Goal: Obtain resource: Obtain resource

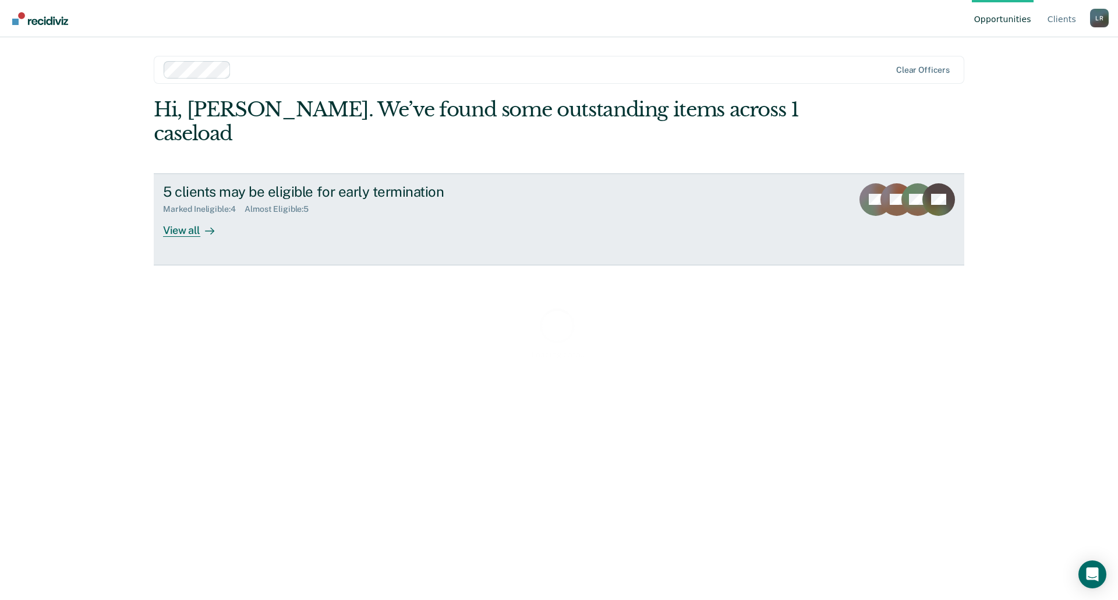
click at [423, 193] on div "5 clients may be eligible for early termination Marked Ineligible : 4 Almost El…" at bounding box center [381, 210] width 437 height 54
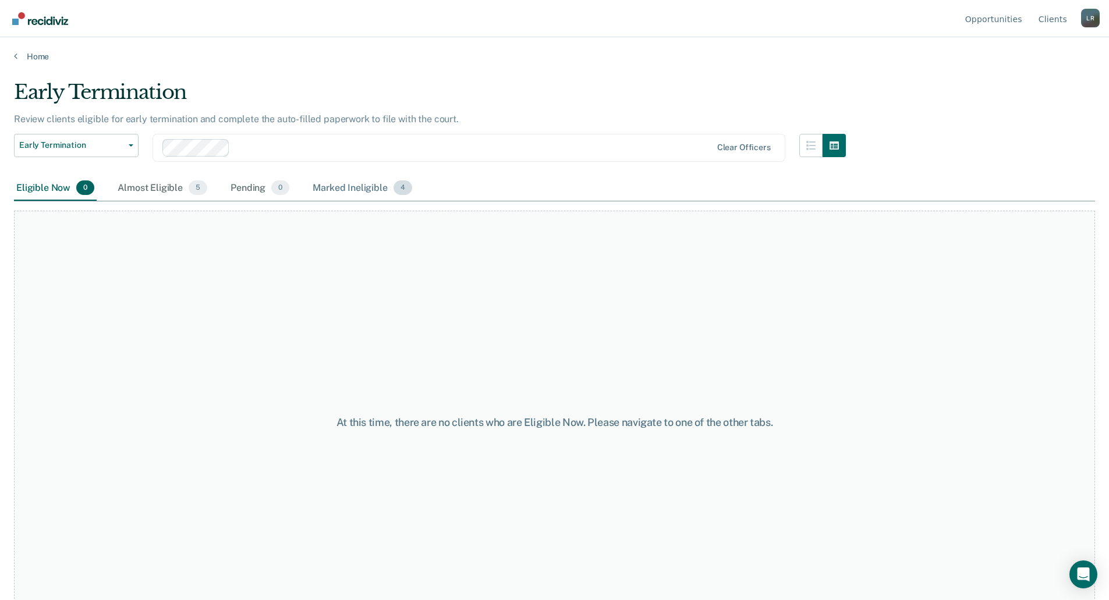
click at [369, 191] on div "Marked Ineligible 4" at bounding box center [362, 189] width 104 height 26
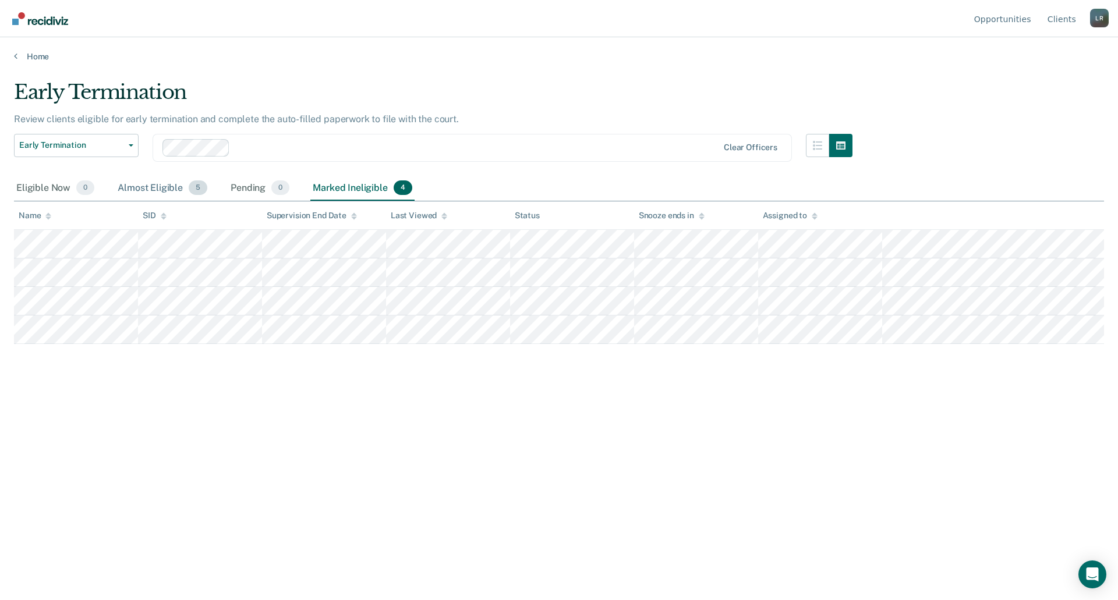
click at [176, 190] on div "Almost Eligible 5" at bounding box center [162, 189] width 94 height 26
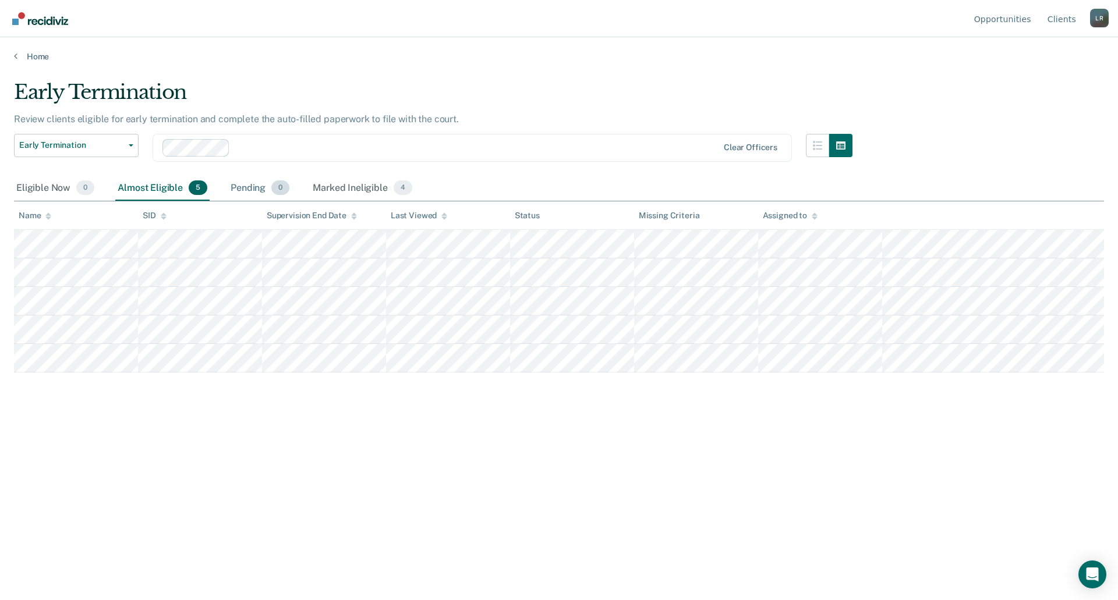
click at [228, 184] on div "Pending 0" at bounding box center [259, 189] width 63 height 26
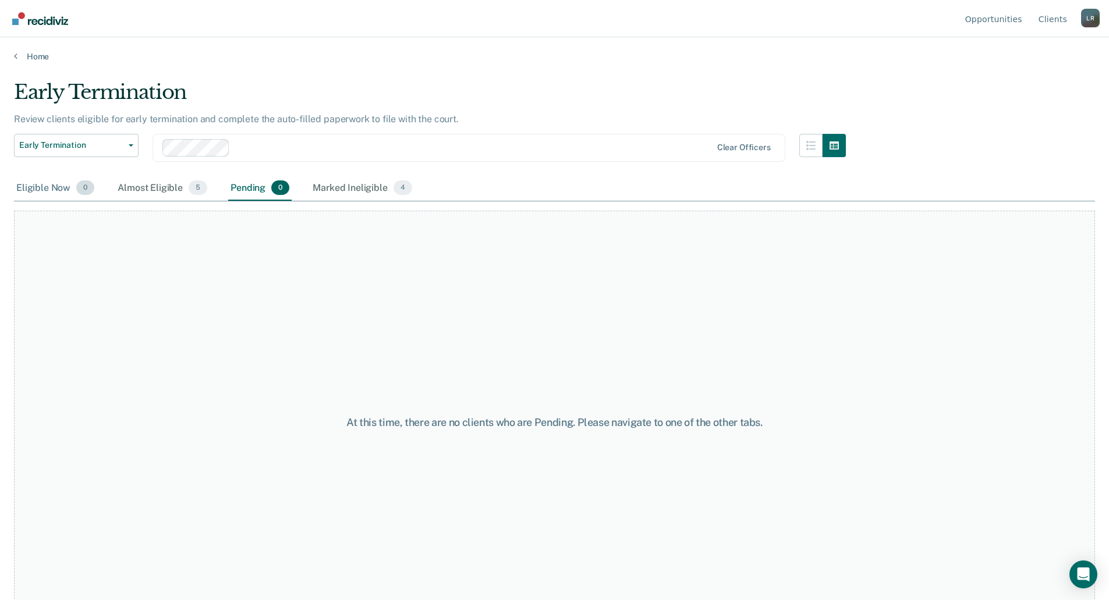
click at [79, 187] on span "0" at bounding box center [85, 188] width 18 height 15
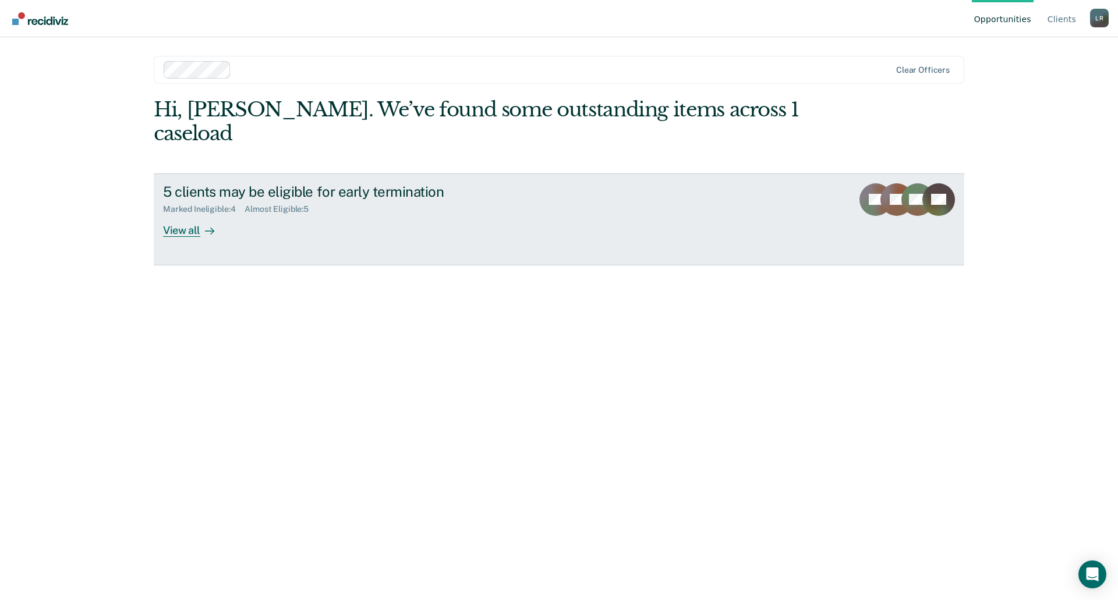
click at [194, 214] on div "View all" at bounding box center [195, 225] width 65 height 23
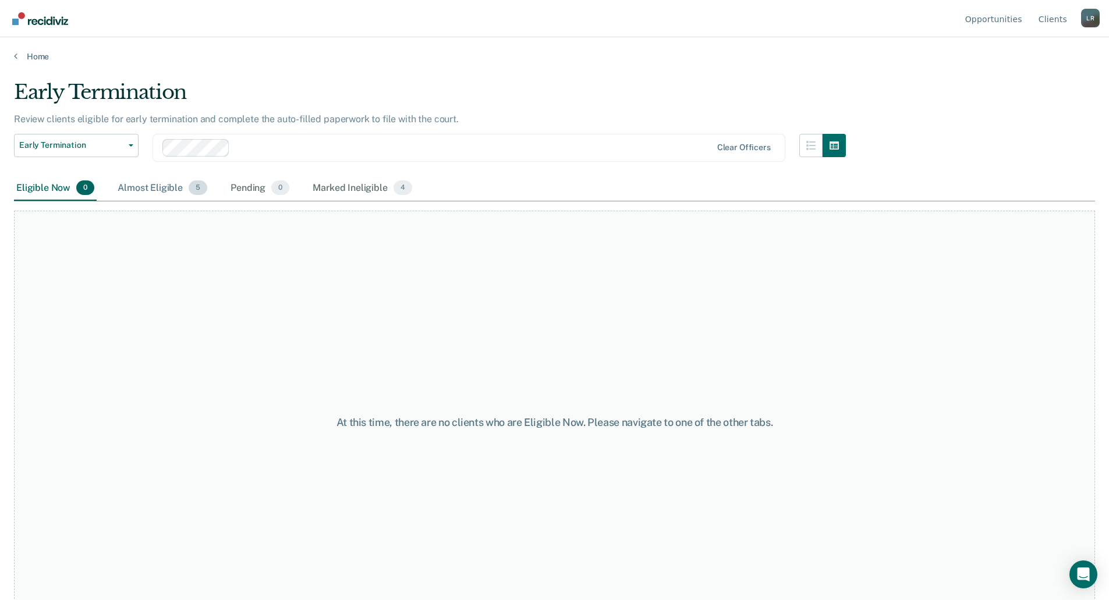
click at [151, 193] on div "Almost Eligible 5" at bounding box center [162, 189] width 94 height 26
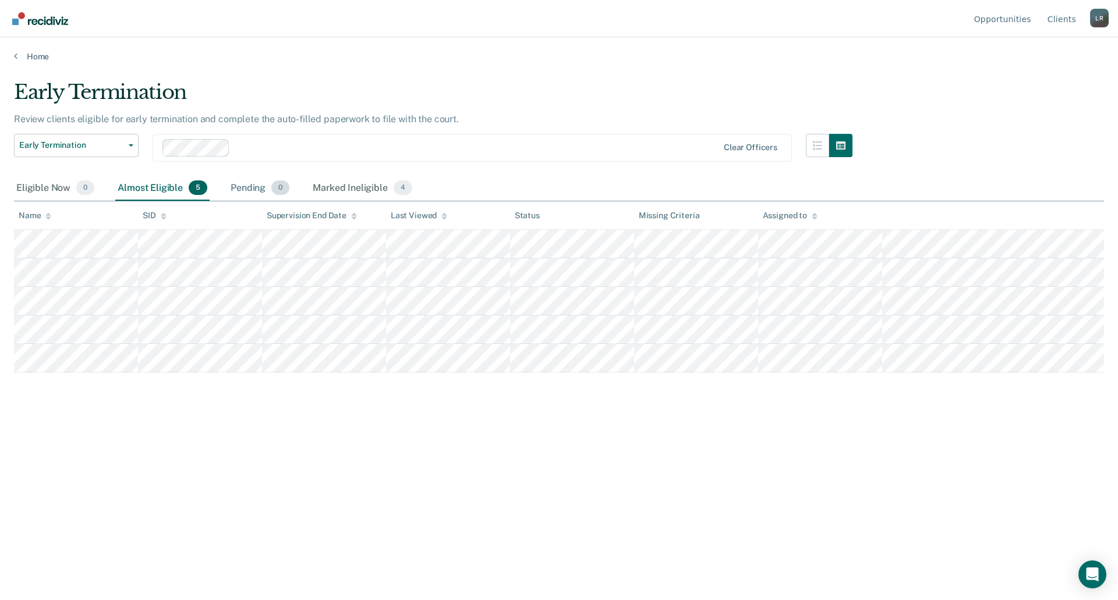
click at [243, 187] on div "Pending 0" at bounding box center [259, 189] width 63 height 26
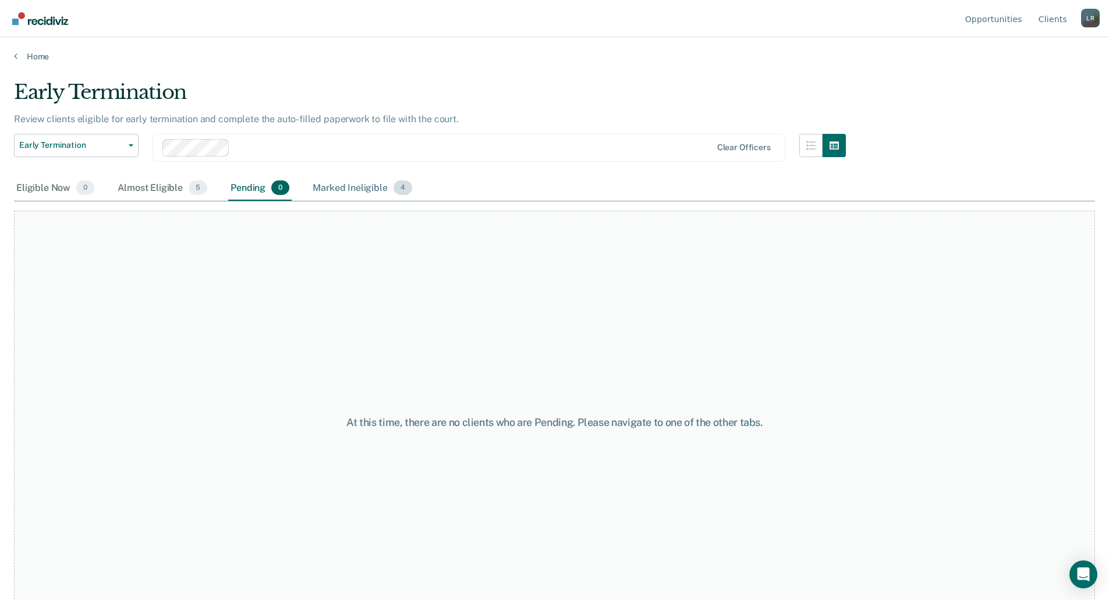
click at [336, 186] on div "Marked Ineligible 4" at bounding box center [362, 189] width 104 height 26
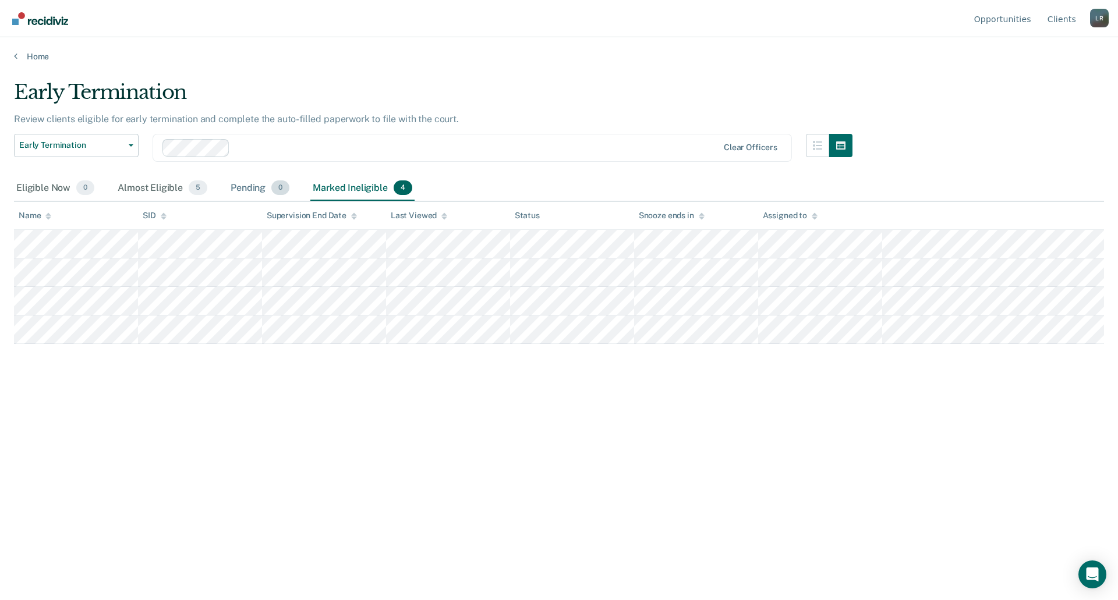
click at [271, 190] on span "0" at bounding box center [280, 188] width 18 height 15
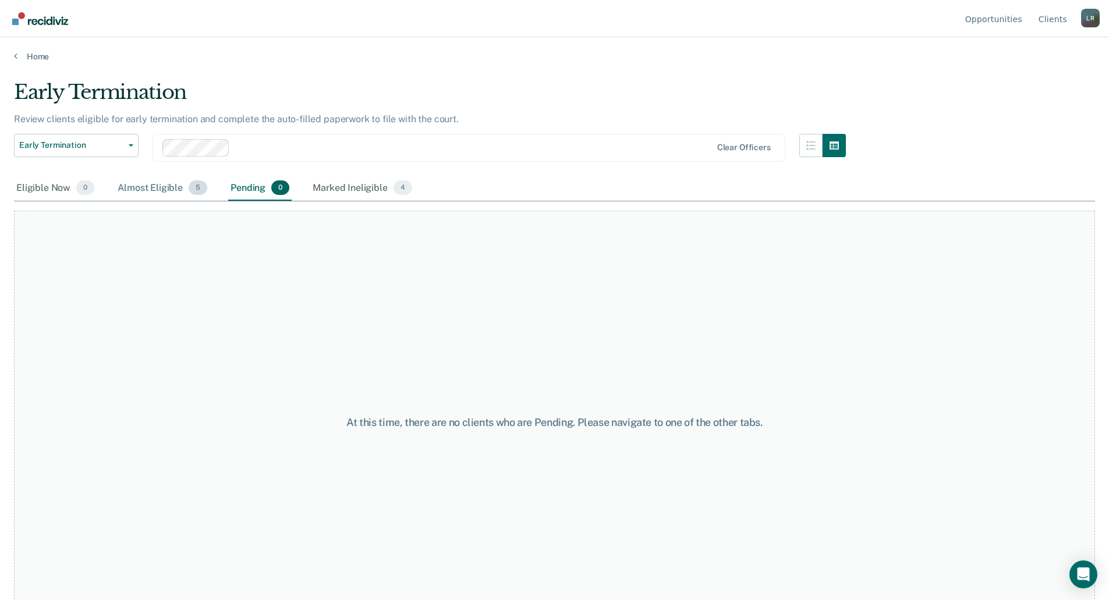
click at [162, 196] on div "Almost Eligible 5" at bounding box center [162, 189] width 94 height 26
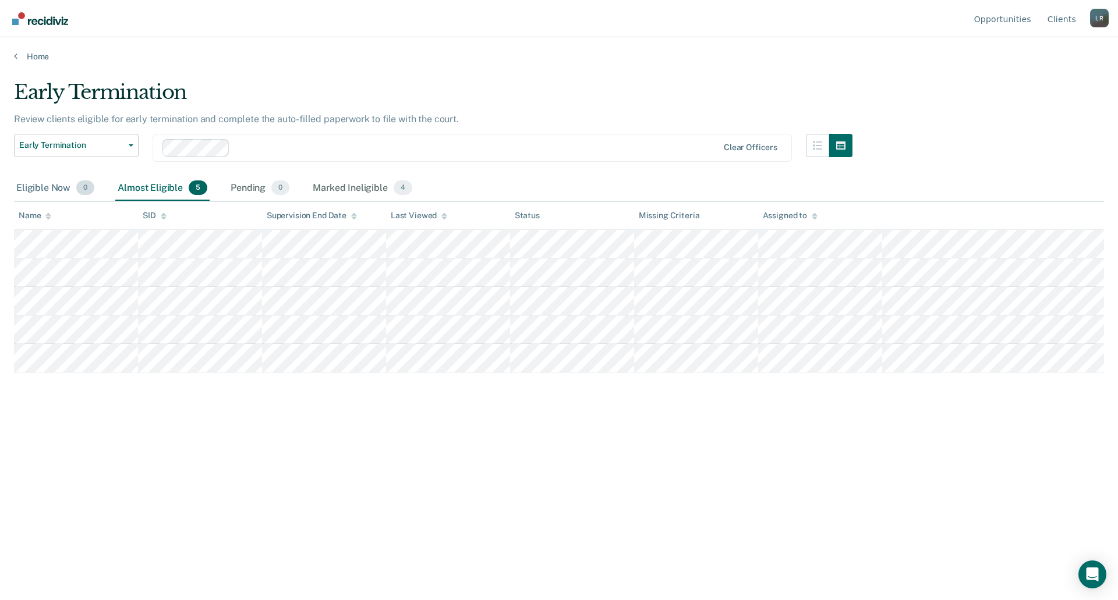
click at [45, 183] on div "Eligible Now 0" at bounding box center [55, 189] width 83 height 26
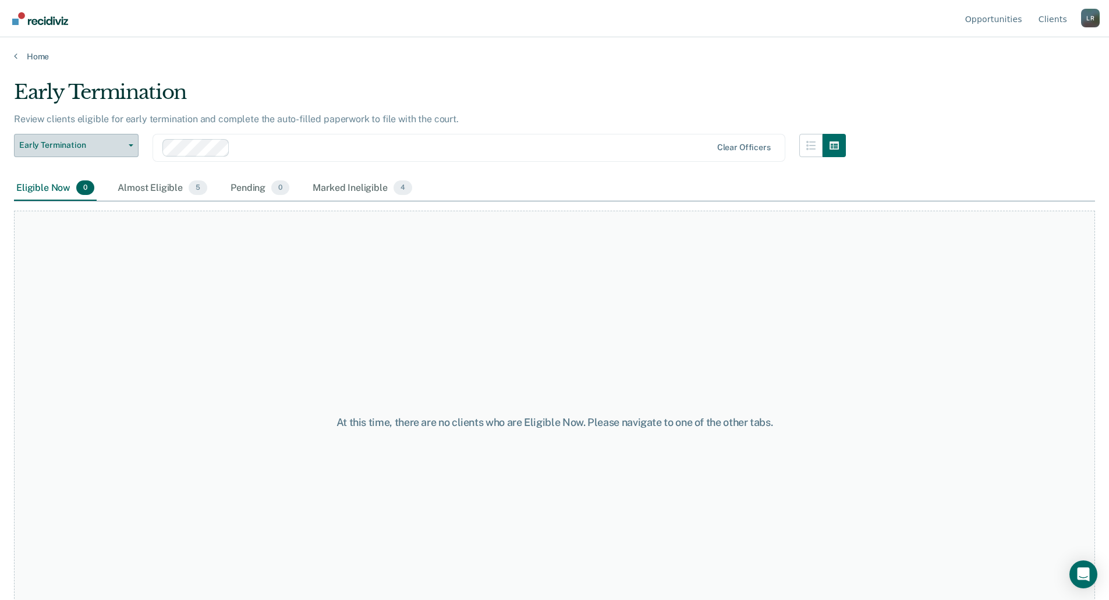
drag, startPoint x: 141, startPoint y: 139, endPoint x: 128, endPoint y: 148, distance: 15.8
click at [138, 143] on div "Early Termination Early Termination Clear officers" at bounding box center [430, 155] width 832 height 42
click at [128, 148] on button "Early Termination" at bounding box center [76, 145] width 125 height 23
click at [118, 165] on button "Early Termination" at bounding box center [70, 169] width 112 height 19
click at [813, 144] on icon "button" at bounding box center [810, 145] width 9 height 9
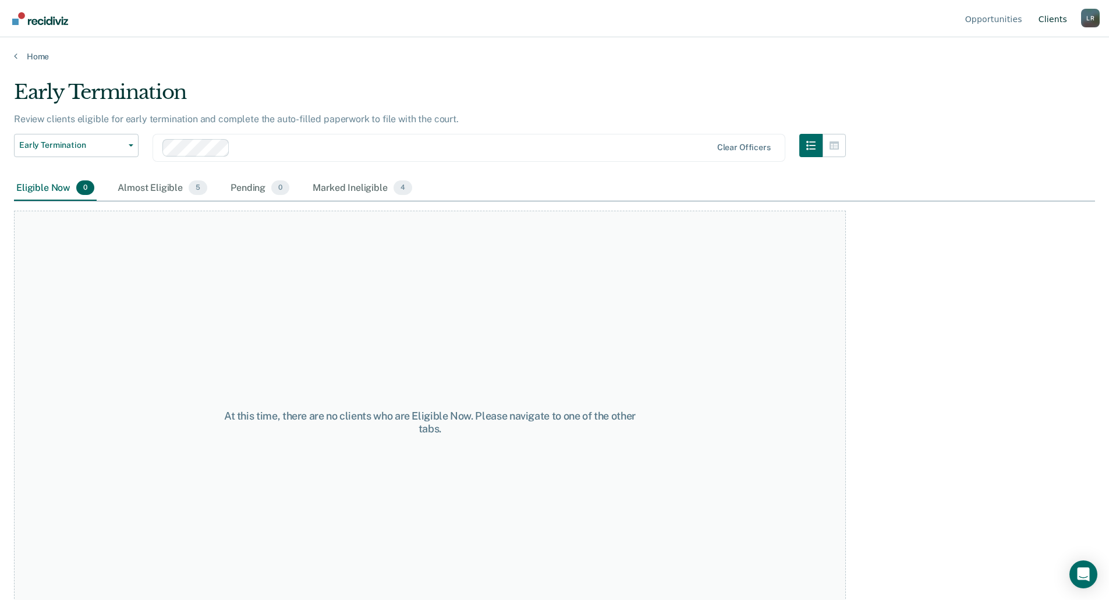
click at [1066, 17] on link "Client s" at bounding box center [1052, 18] width 33 height 37
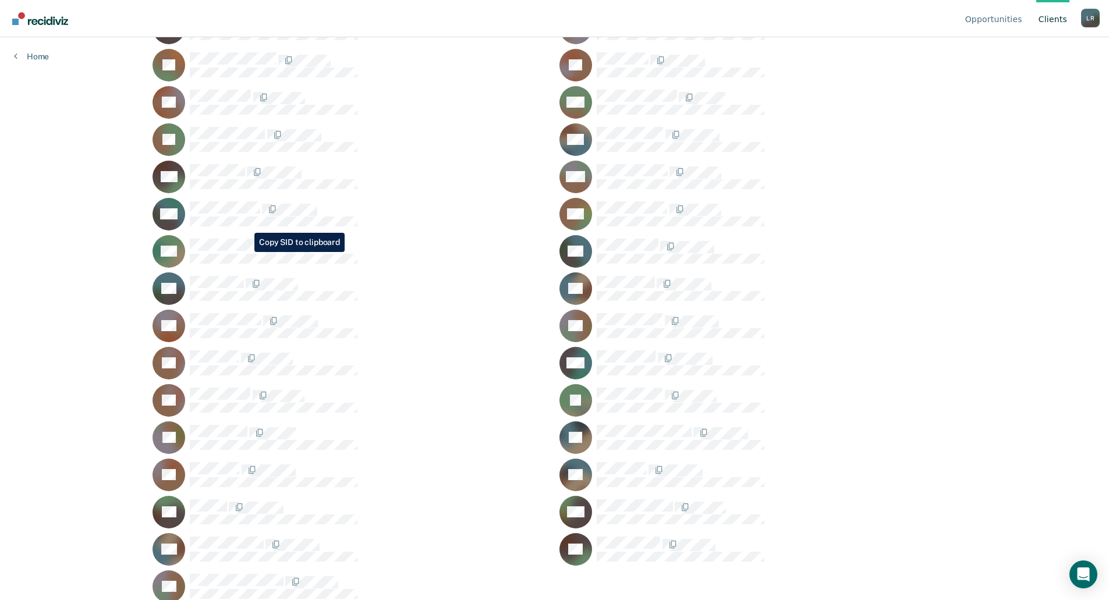
scroll to position [538, 0]
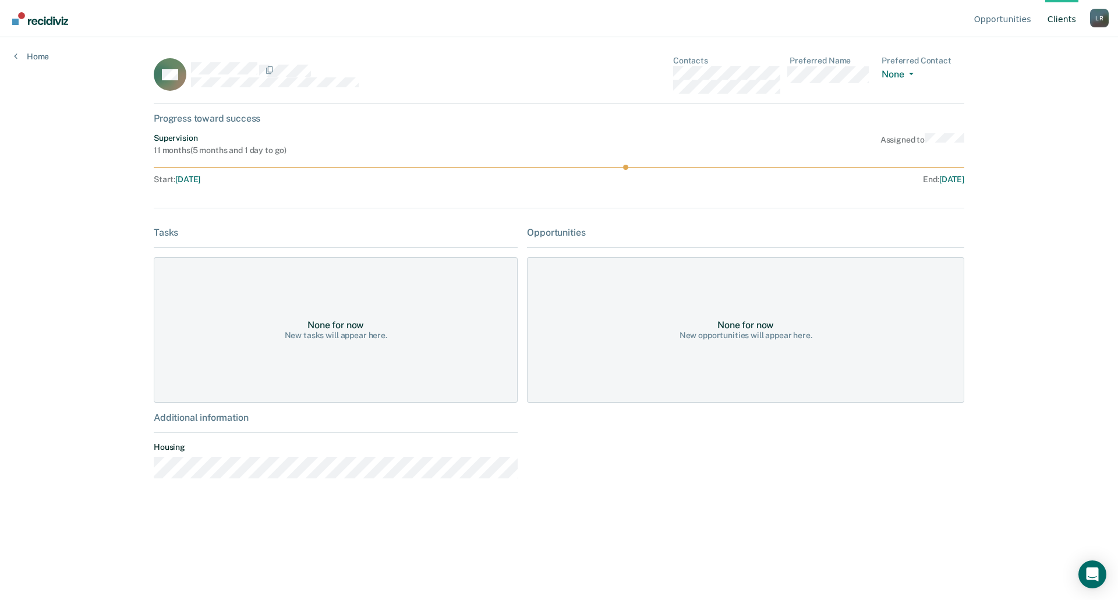
drag, startPoint x: 625, startPoint y: 167, endPoint x: 666, endPoint y: 170, distance: 40.3
click at [666, 170] on div "Supervision 11 months ( 5 months and 1 day to go ) Assigned to Start : Mar 5, 2…" at bounding box center [559, 160] width 811 height 55
click at [572, 185] on div at bounding box center [559, 187] width 811 height 5
click at [900, 76] on button "None" at bounding box center [900, 75] width 36 height 13
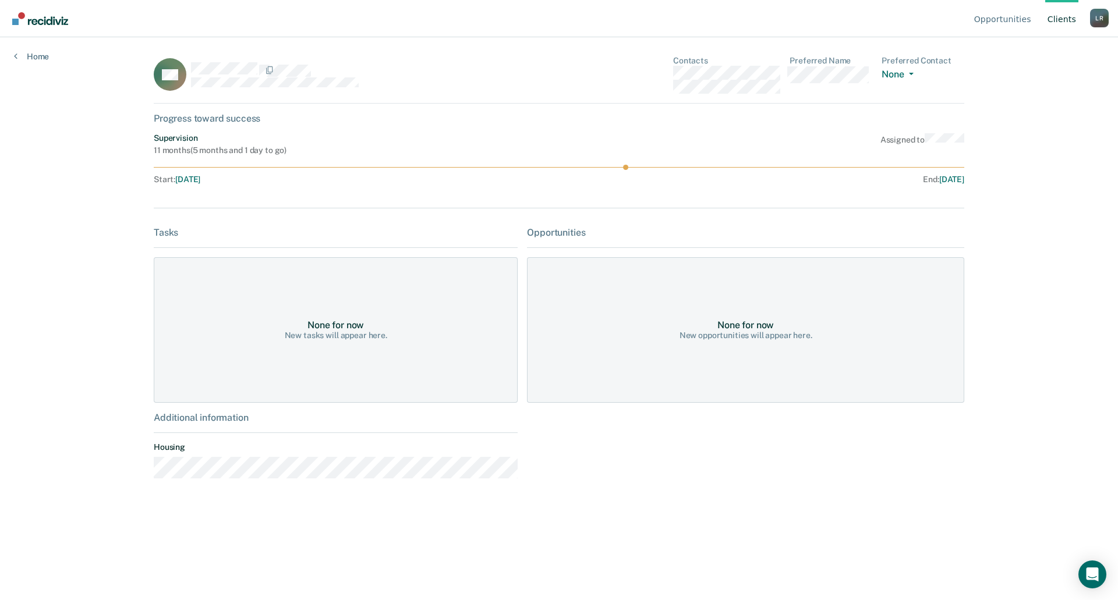
click at [872, 130] on div "DN Contacts Preferred Name Preferred Contact None Call Text Email None Progress…" at bounding box center [559, 279] width 811 height 446
click at [678, 205] on div "DN Contacts Preferred Name Preferred Contact None Call Text Email None Progress…" at bounding box center [559, 279] width 811 height 446
click at [577, 272] on div "None for now New opportunities will appear here." at bounding box center [745, 330] width 437 height 146
click at [718, 320] on div "None for now" at bounding box center [745, 325] width 56 height 11
click at [734, 320] on div "None for now" at bounding box center [745, 325] width 56 height 11
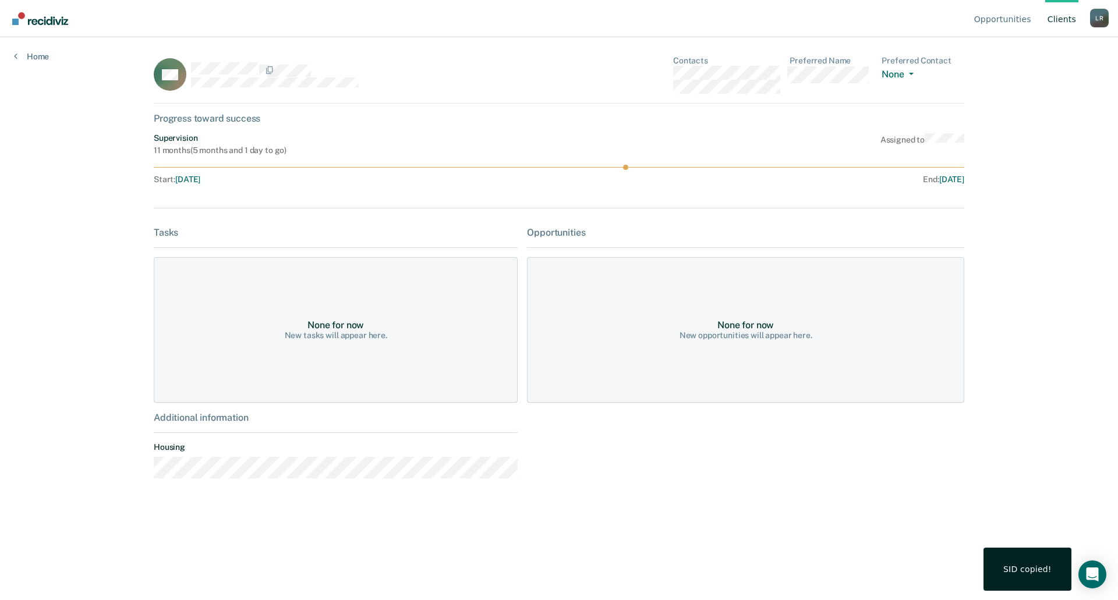
click at [183, 72] on icon at bounding box center [176, 87] width 48 height 45
click at [37, 58] on link "Home" at bounding box center [31, 56] width 35 height 10
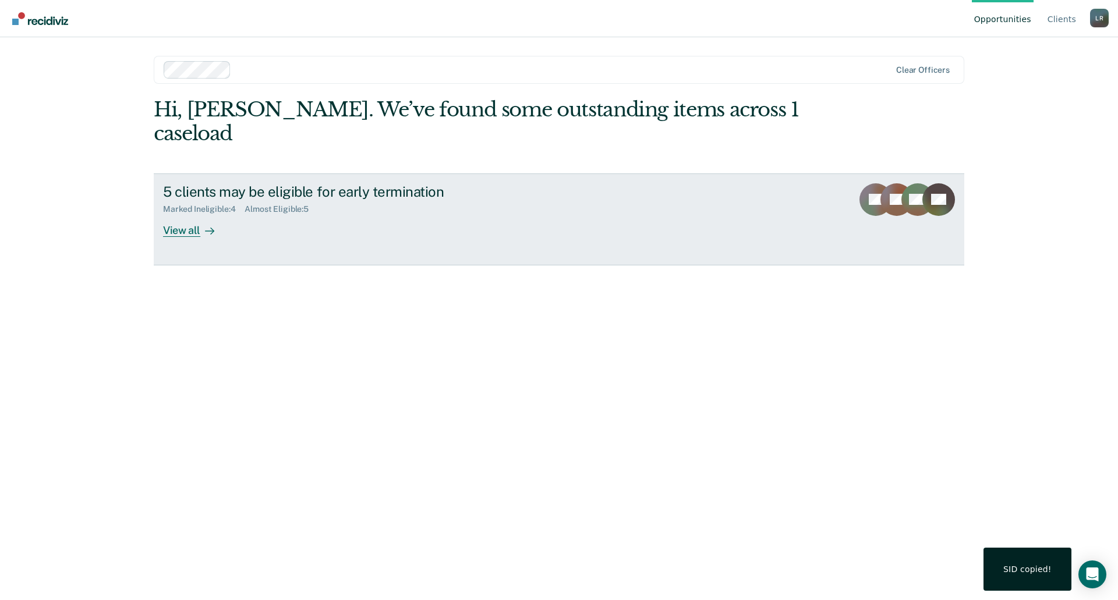
click at [369, 205] on div "5 clients may be eligible for early termination Marked Ineligible : 4 Almost El…" at bounding box center [381, 210] width 437 height 54
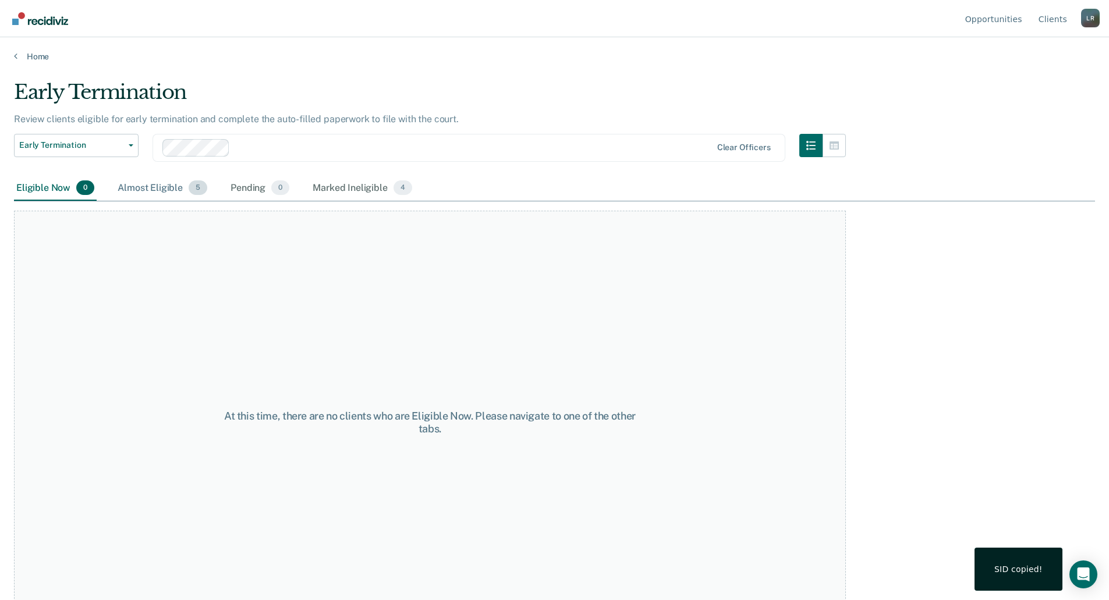
click at [160, 194] on div "Almost Eligible 5" at bounding box center [162, 189] width 94 height 26
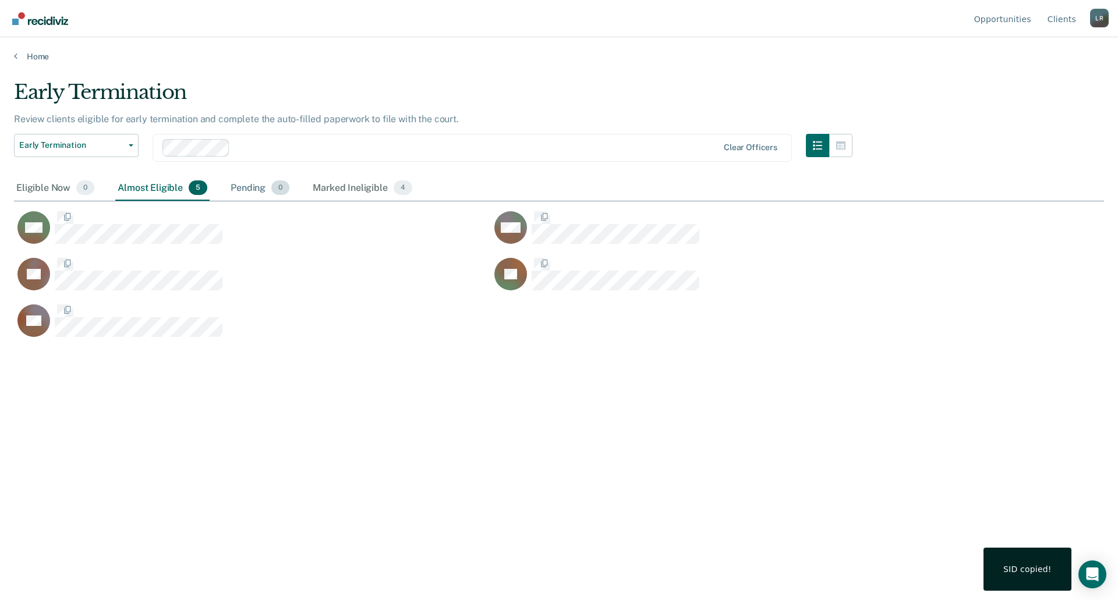
scroll to position [424, 1081]
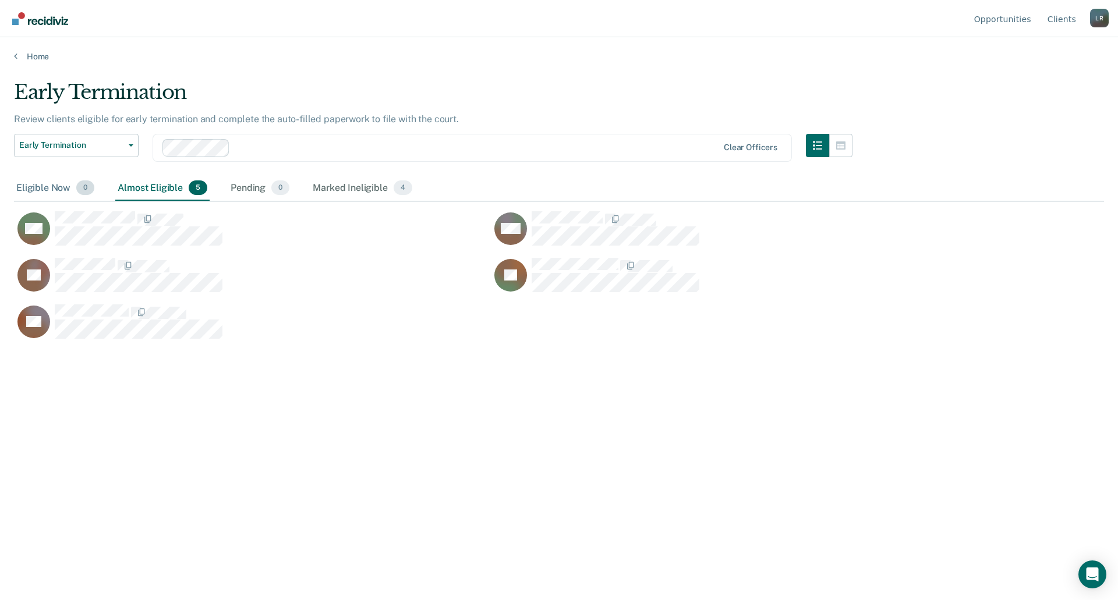
click at [52, 186] on div "Eligible Now 0" at bounding box center [55, 189] width 83 height 26
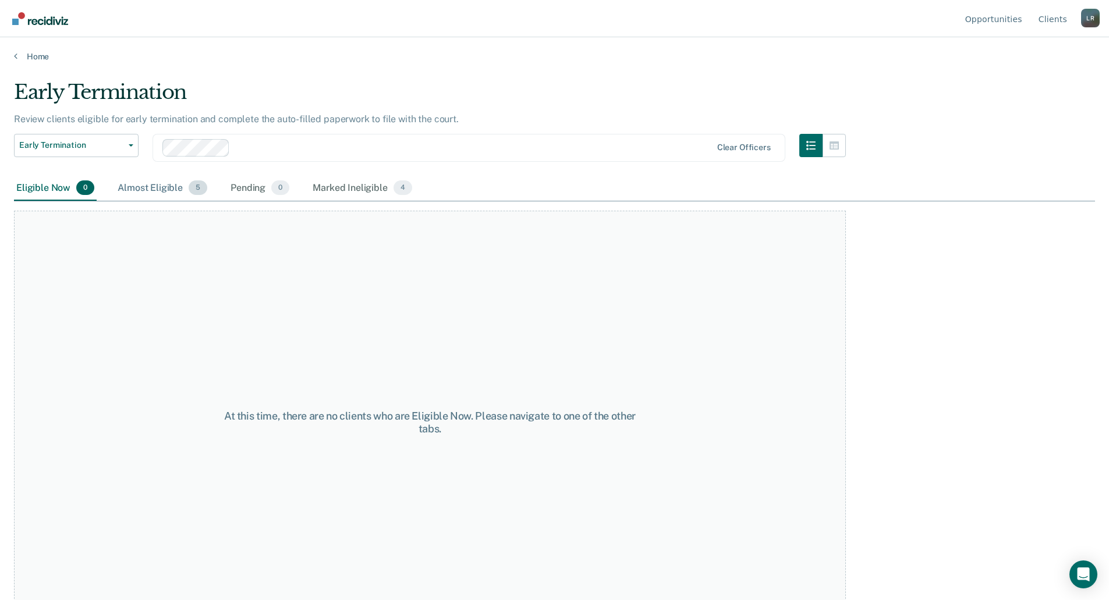
click at [155, 187] on div "Almost Eligible 5" at bounding box center [162, 189] width 94 height 26
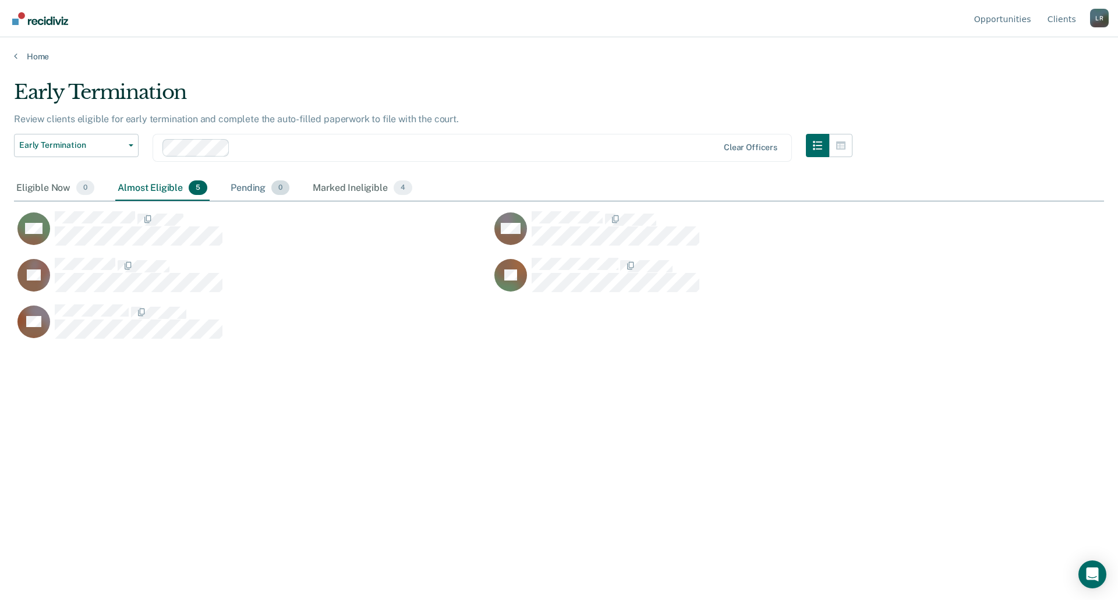
click at [237, 186] on div "Pending 0" at bounding box center [259, 189] width 63 height 26
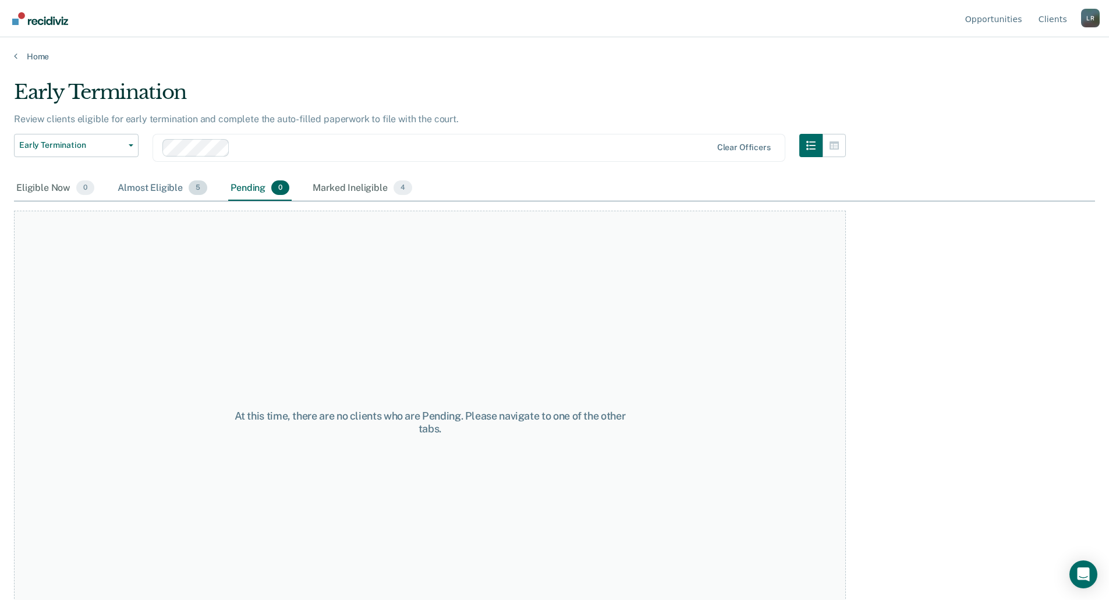
click at [161, 186] on div "Almost Eligible 5" at bounding box center [162, 189] width 94 height 26
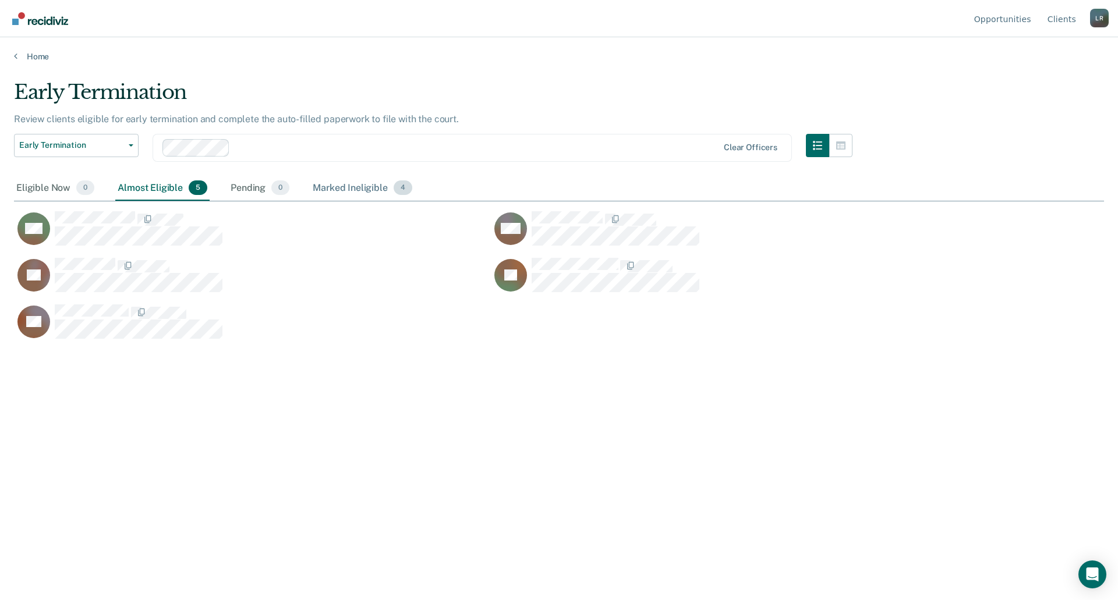
click at [342, 185] on div "Marked Ineligible 4" at bounding box center [362, 189] width 104 height 26
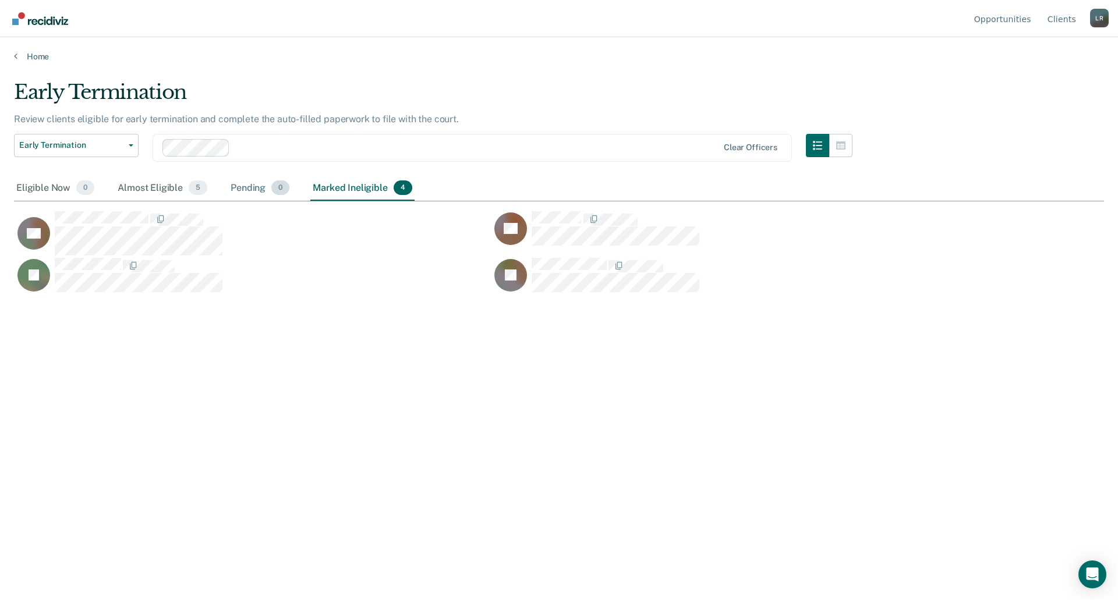
click at [249, 185] on div "Pending 0" at bounding box center [259, 189] width 63 height 26
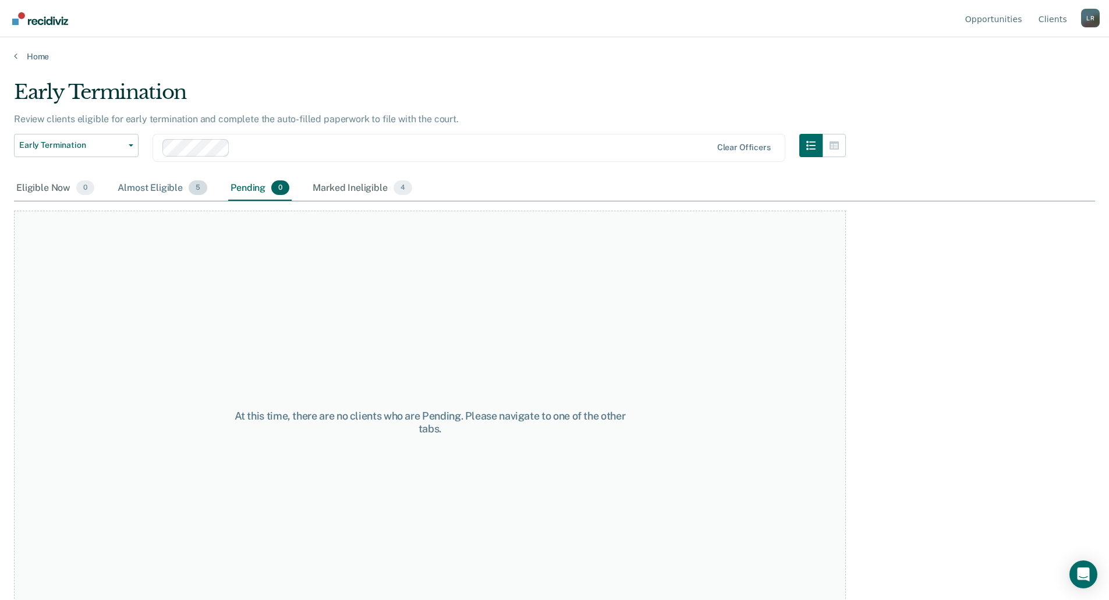
click at [185, 186] on div "Almost Eligible 5" at bounding box center [162, 189] width 94 height 26
click at [169, 186] on div "Almost Eligible 5" at bounding box center [162, 189] width 94 height 26
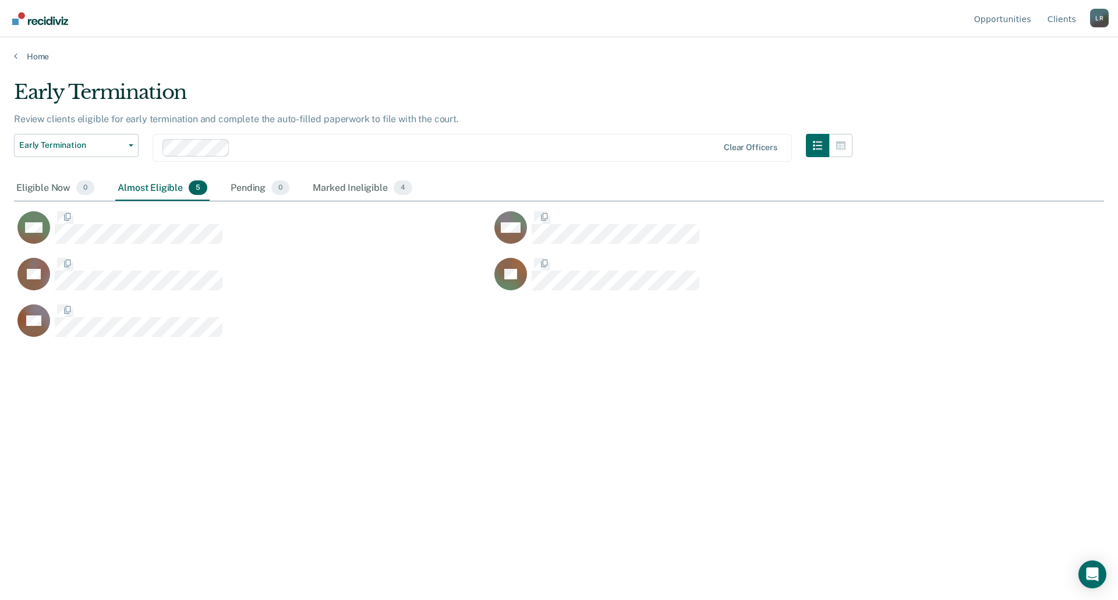
scroll to position [424, 1081]
click at [373, 182] on div "Marked Ineligible 4" at bounding box center [362, 189] width 104 height 26
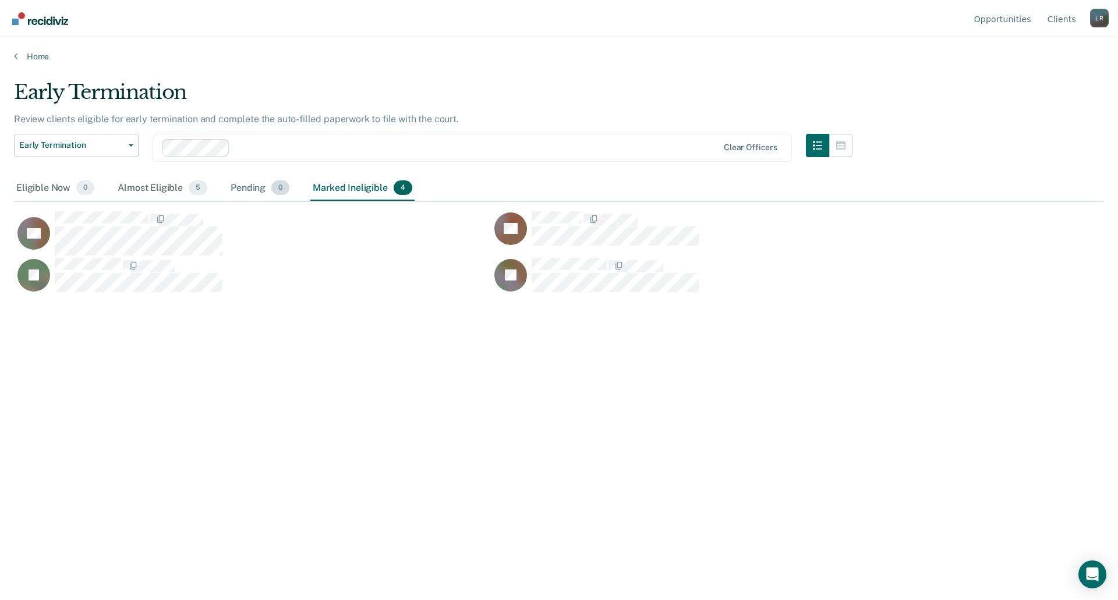
click at [257, 189] on div "Pending 0" at bounding box center [259, 189] width 63 height 26
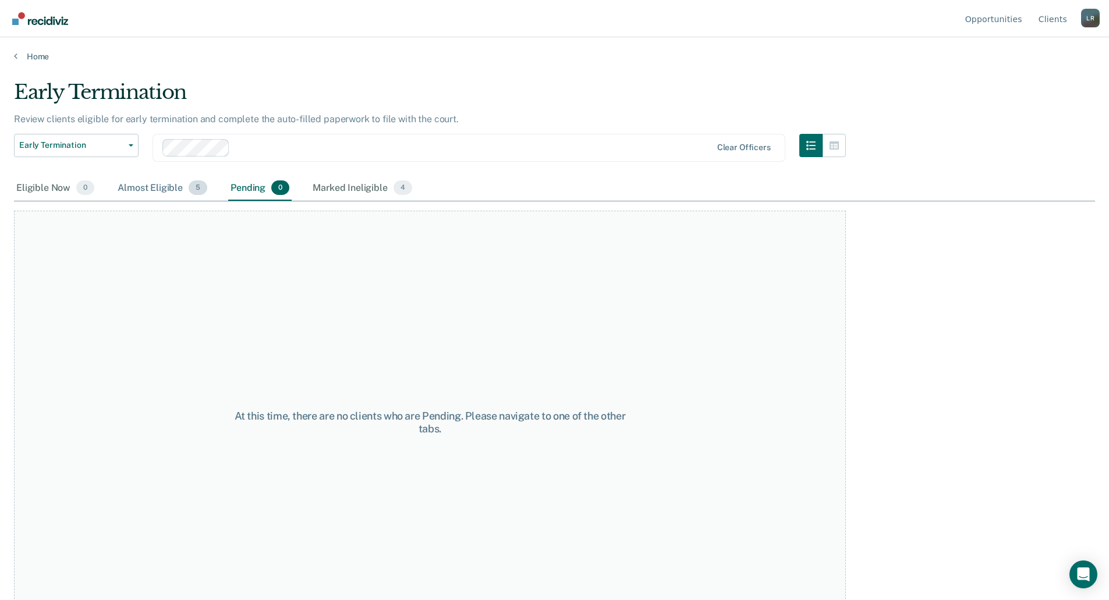
drag, startPoint x: 170, startPoint y: 187, endPoint x: 115, endPoint y: 187, distance: 54.7
click at [169, 187] on div "Almost Eligible 5" at bounding box center [162, 189] width 94 height 26
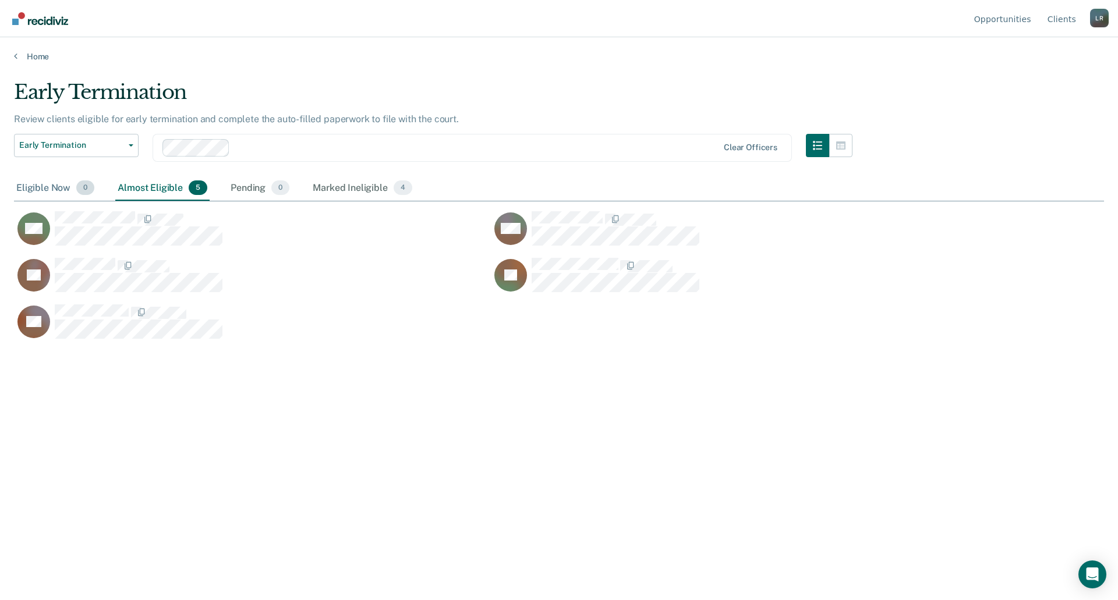
click at [59, 187] on div "Eligible Now 0" at bounding box center [55, 189] width 83 height 26
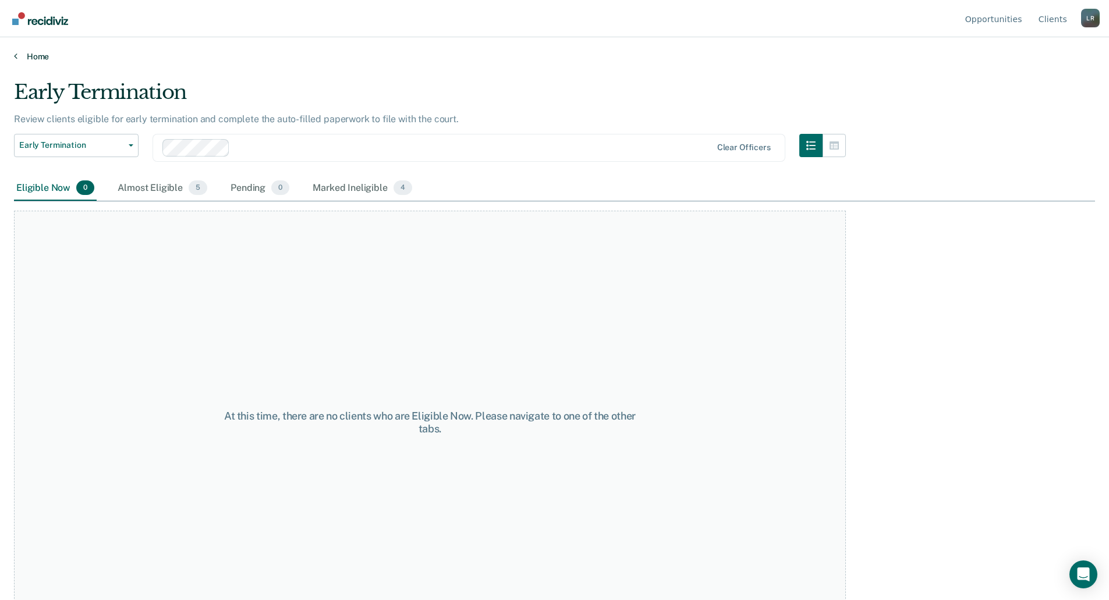
click at [26, 59] on link "Home" at bounding box center [554, 56] width 1081 height 10
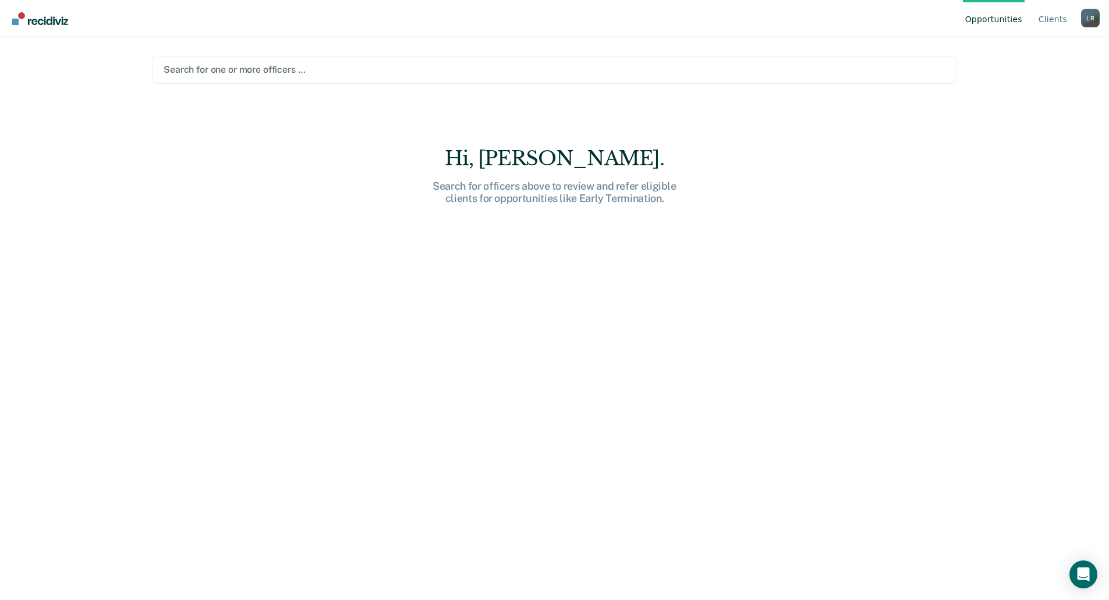
click at [224, 68] on div at bounding box center [555, 69] width 782 height 13
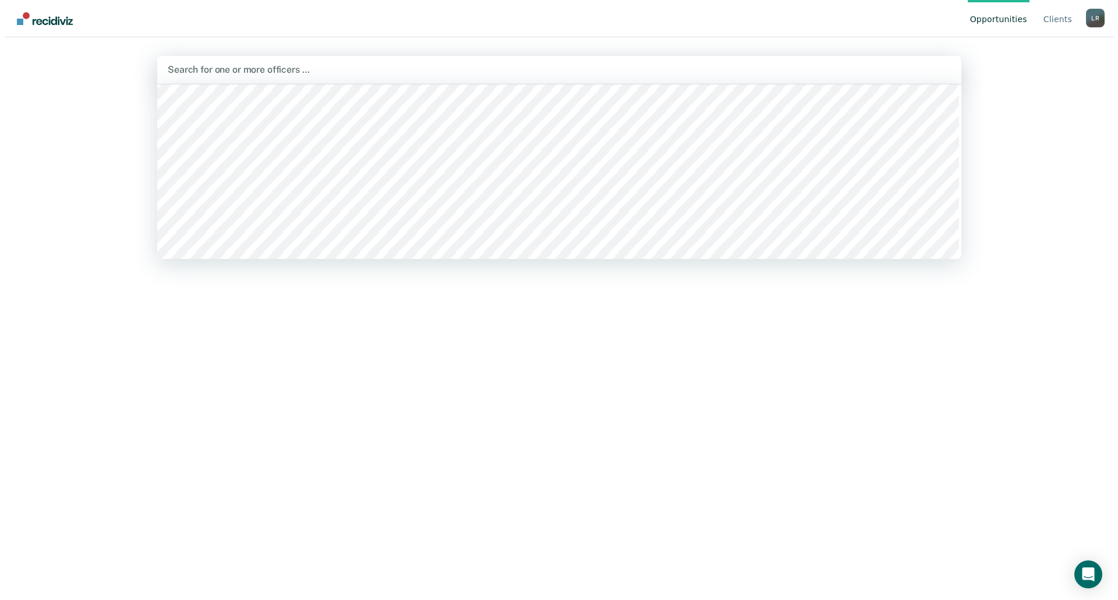
scroll to position [1456, 0]
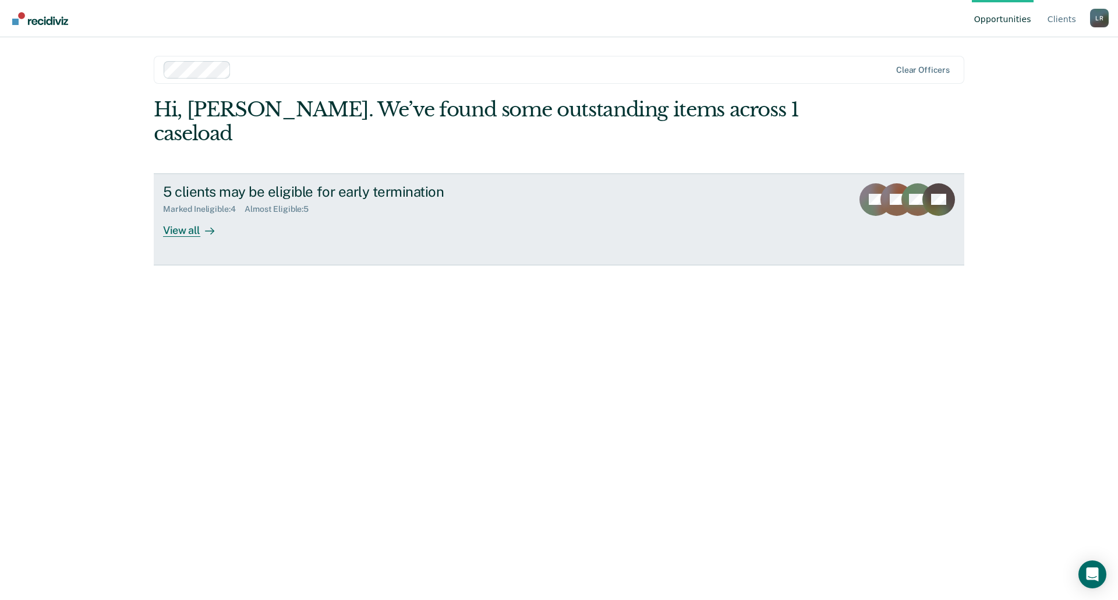
click at [357, 200] on div "Marked Ineligible : 4 Almost Eligible : 5" at bounding box center [367, 207] width 409 height 15
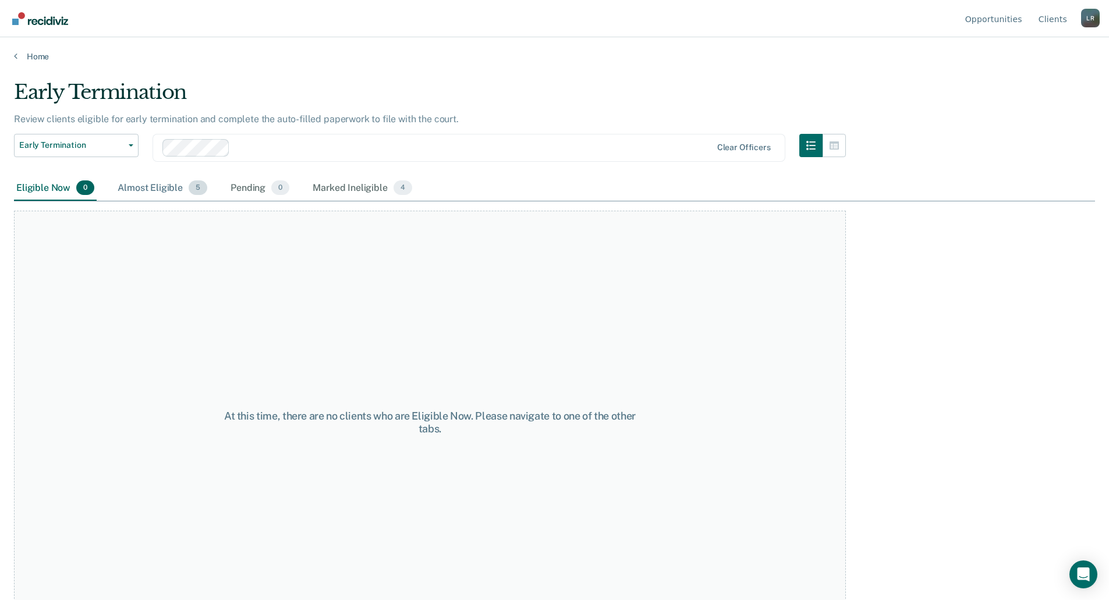
click at [181, 176] on div "Almost Eligible 5" at bounding box center [162, 189] width 94 height 26
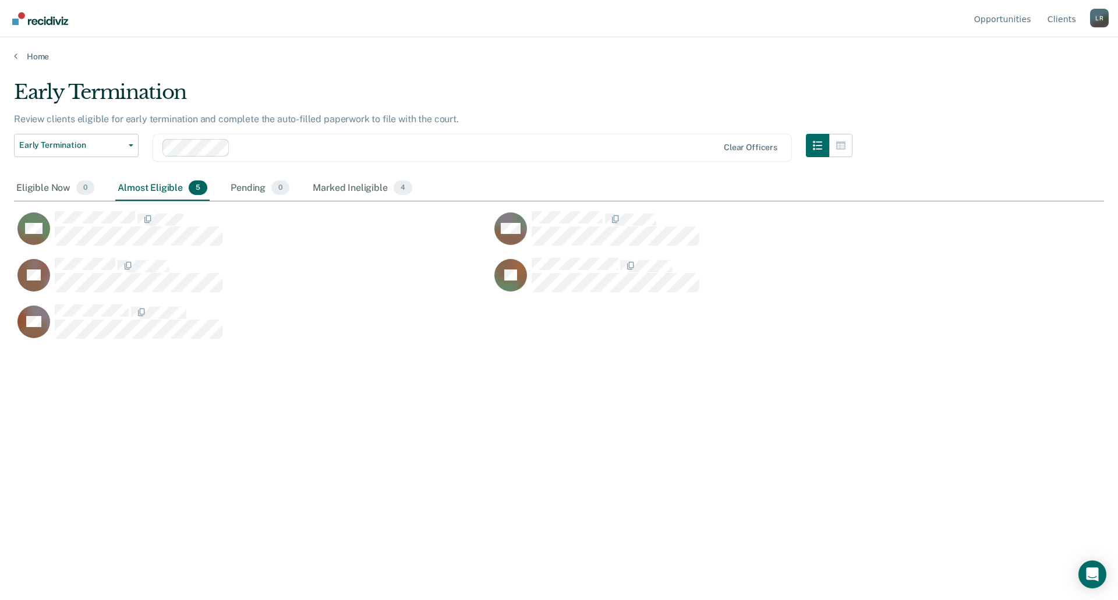
scroll to position [424, 1081]
click at [345, 179] on div "Marked Ineligible 4" at bounding box center [362, 189] width 104 height 26
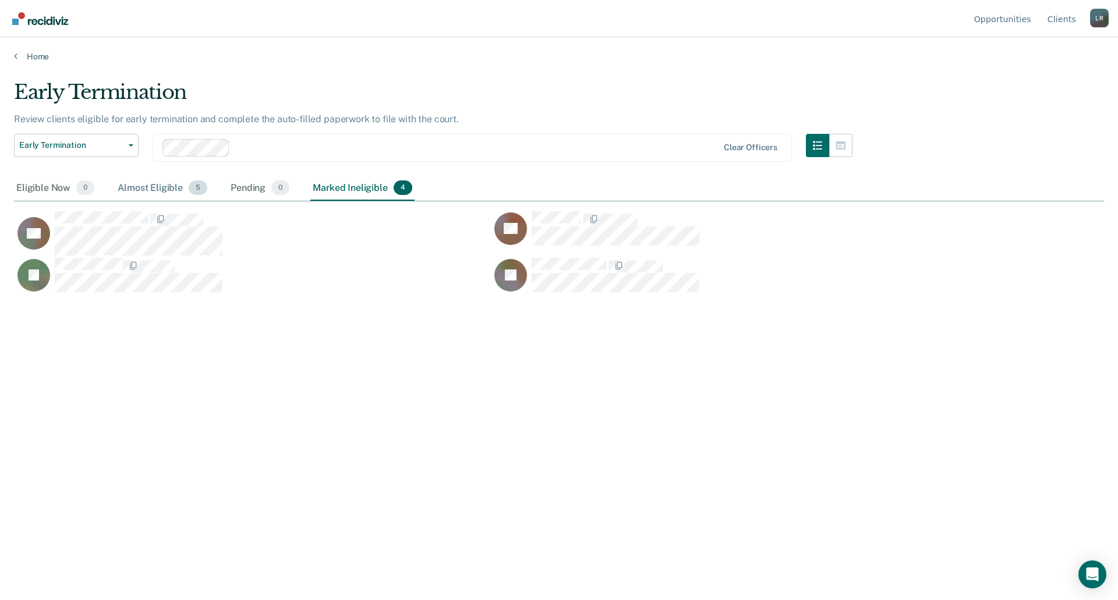
click at [160, 187] on div "Almost Eligible 5" at bounding box center [162, 189] width 94 height 26
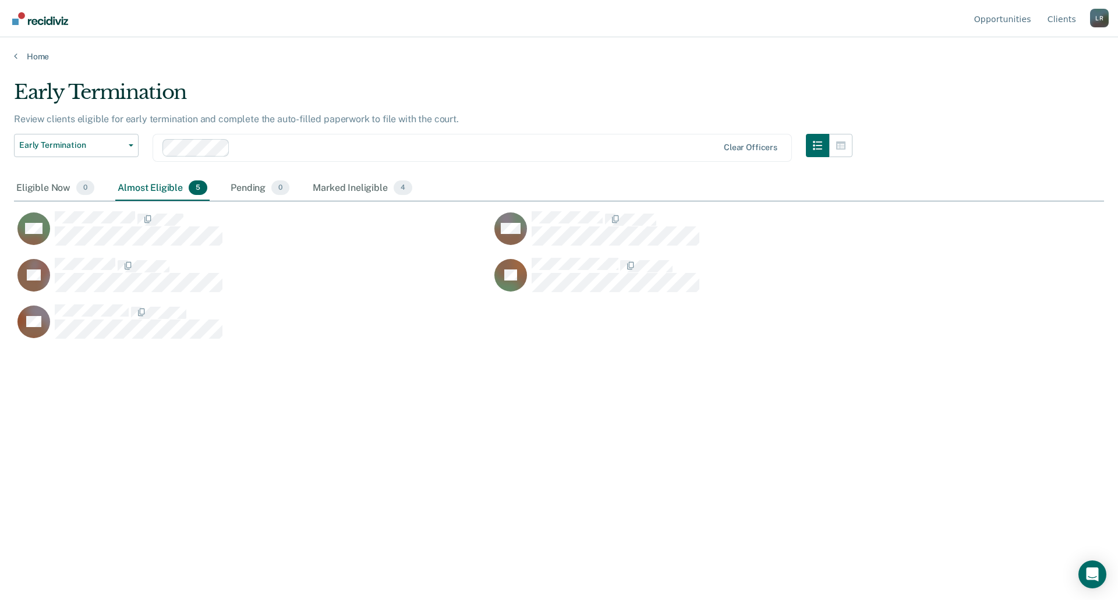
click at [1096, 17] on div "L R" at bounding box center [1099, 18] width 19 height 19
click at [1038, 90] on link "Log Out" at bounding box center [1052, 92] width 75 height 10
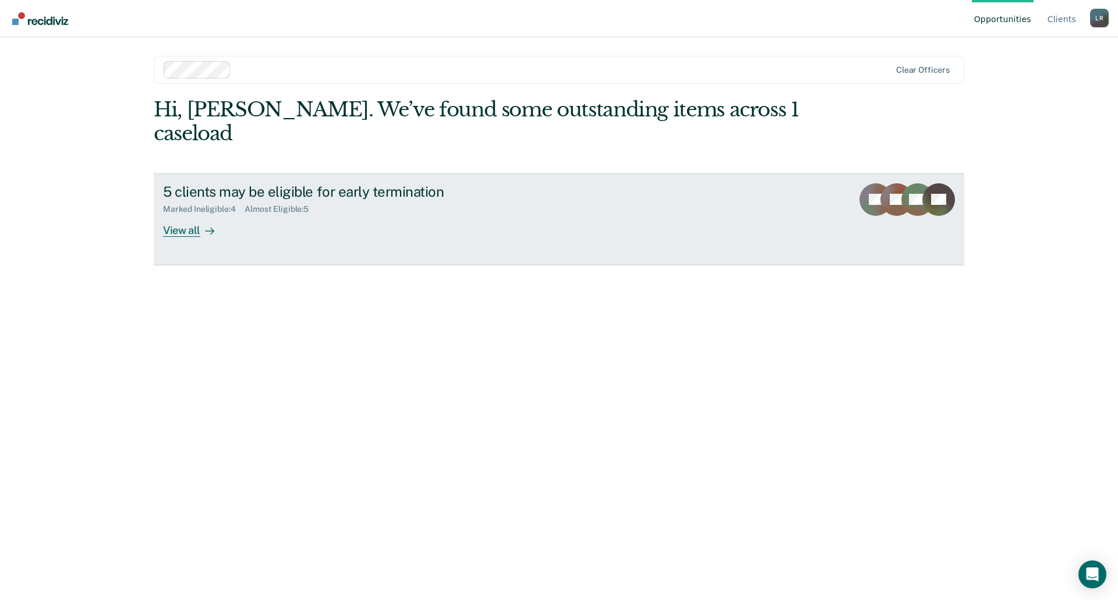
click at [441, 236] on link "5 clients may be eligible for early termination Marked Ineligible : 4 Almost El…" at bounding box center [559, 220] width 811 height 92
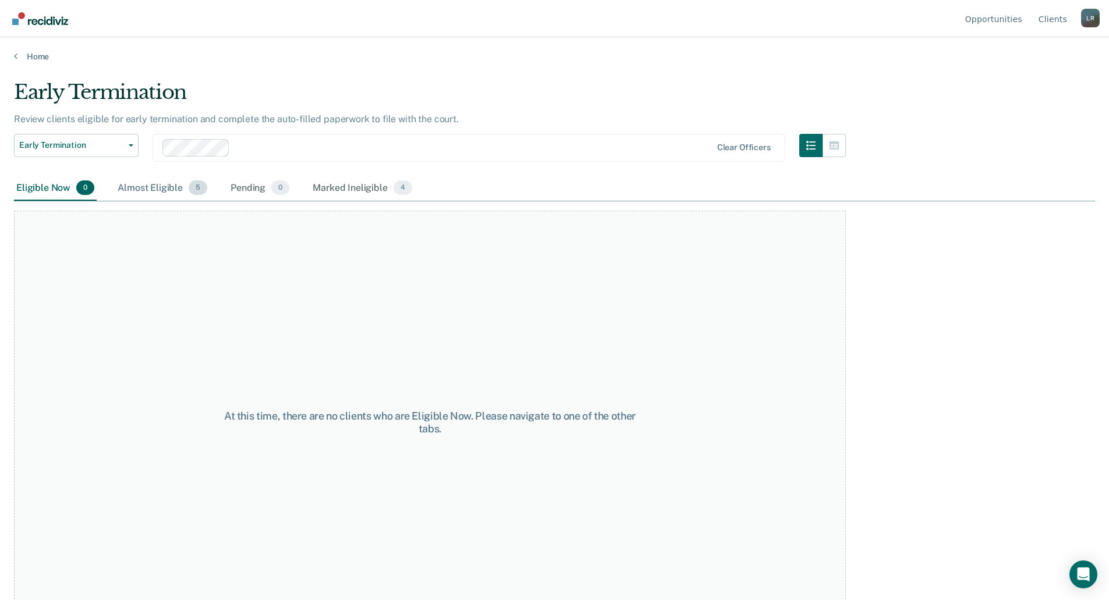
click at [159, 182] on div "Almost Eligible 5" at bounding box center [162, 189] width 94 height 26
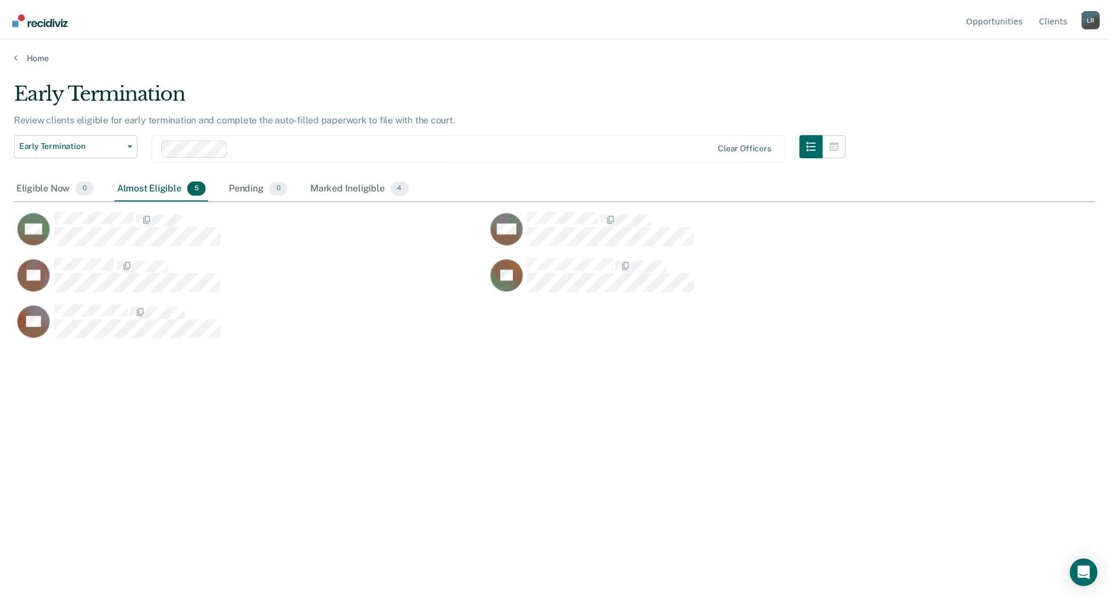
scroll to position [424, 1081]
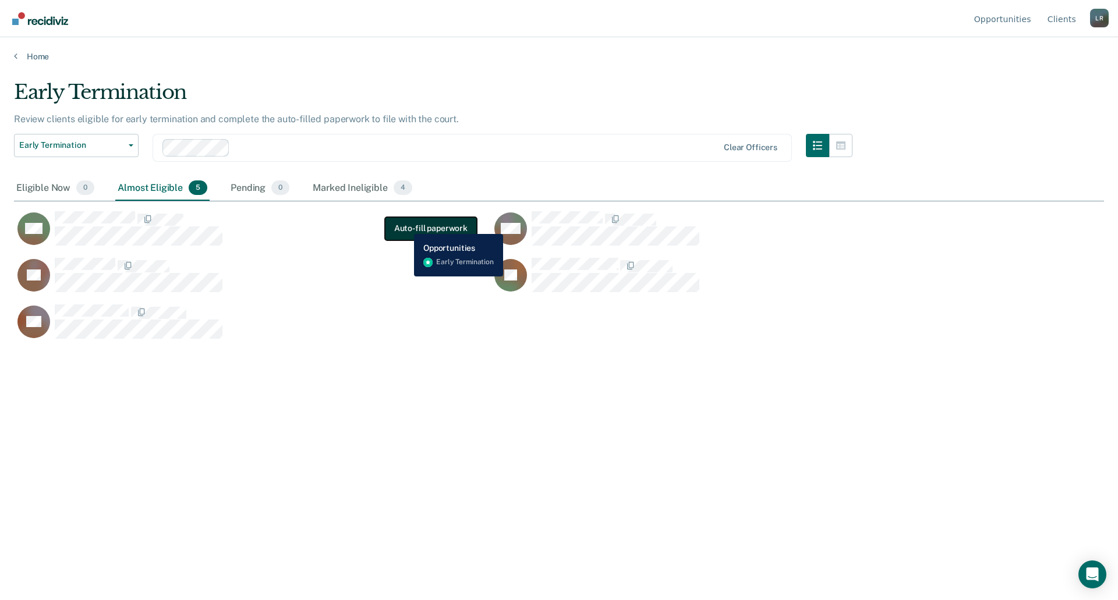
click at [405, 225] on button "Auto-fill paperwork" at bounding box center [431, 228] width 92 height 23
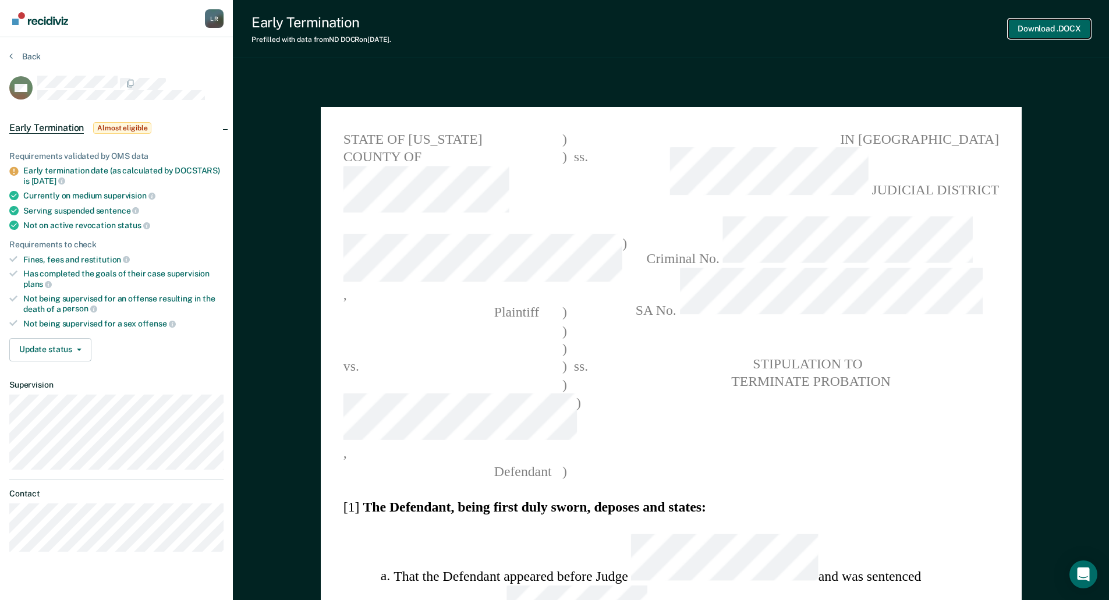
click at [1051, 30] on button "Download .DOCX" at bounding box center [1050, 28] width 82 height 19
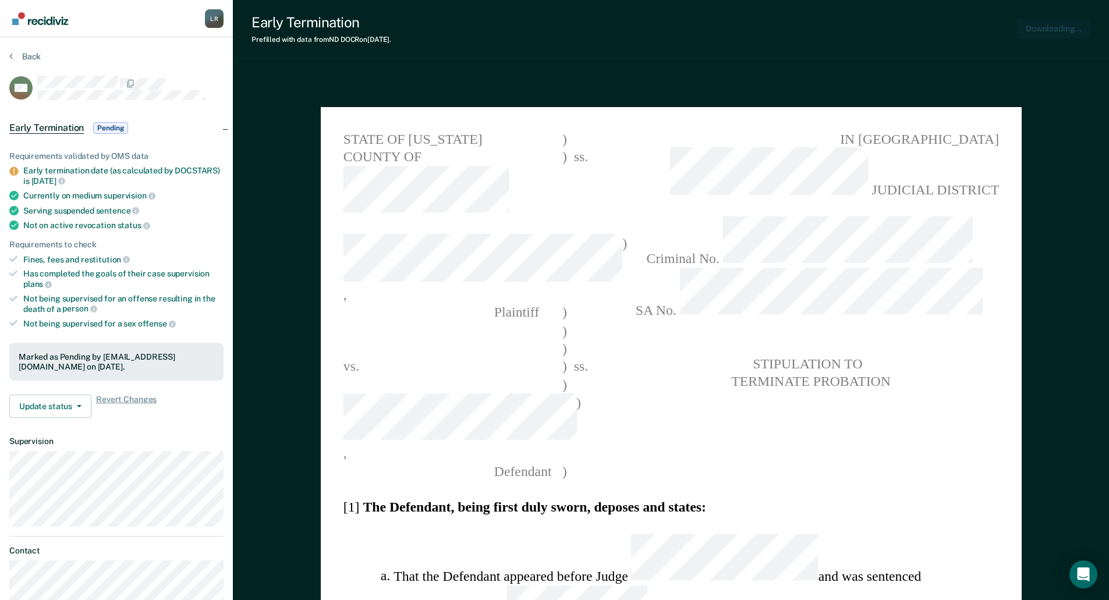
type textarea "x"
